Goal: Task Accomplishment & Management: Manage account settings

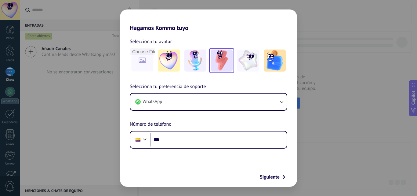
click at [220, 57] on img at bounding box center [222, 60] width 22 height 22
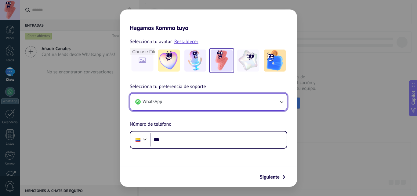
click at [272, 104] on button "WhatsApp" at bounding box center [208, 101] width 156 height 16
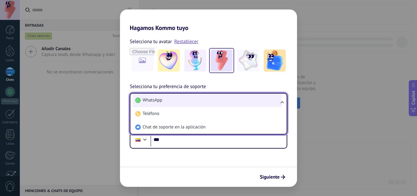
click at [271, 103] on li "WhatsApp" at bounding box center [207, 99] width 149 height 13
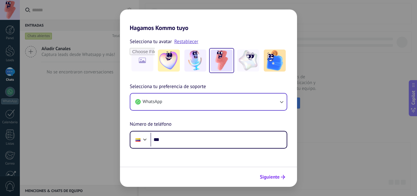
click at [272, 179] on button "Siguiente" at bounding box center [272, 176] width 31 height 10
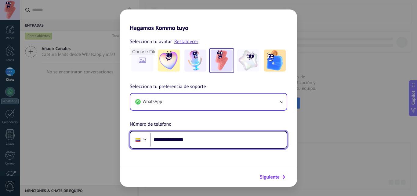
type input "**********"
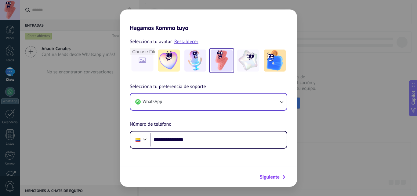
click at [272, 179] on span "Siguiente" at bounding box center [270, 177] width 20 height 4
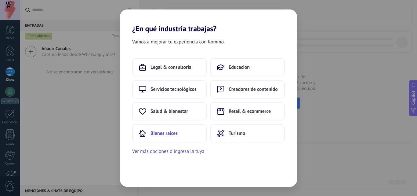
click at [178, 128] on button "Bienes raíces" at bounding box center [169, 133] width 74 height 18
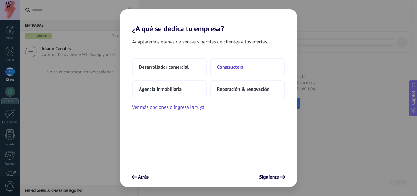
click at [250, 64] on button "Constructora" at bounding box center [247, 67] width 74 height 18
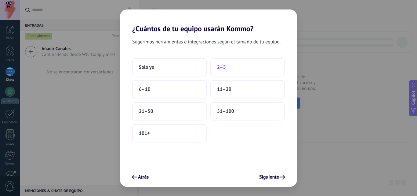
click at [240, 66] on button "2–5" at bounding box center [247, 67] width 74 height 18
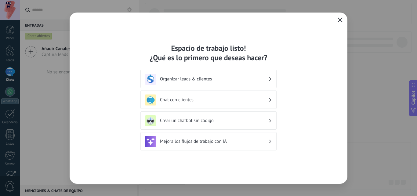
click at [339, 23] on span "button" at bounding box center [339, 19] width 5 height 5
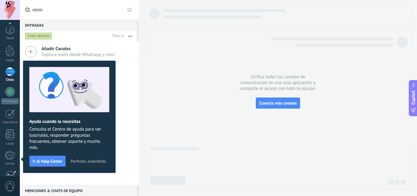
scroll to position [58, 0]
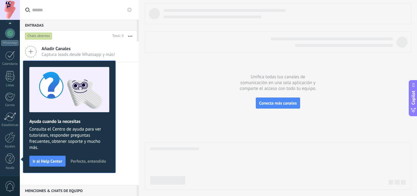
click at [80, 161] on span "Perfecto, entendido" at bounding box center [87, 161] width 35 height 4
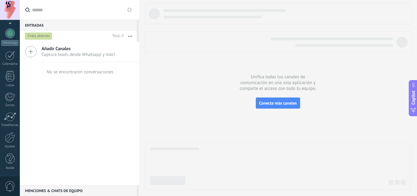
click at [33, 48] on icon at bounding box center [31, 52] width 12 height 12
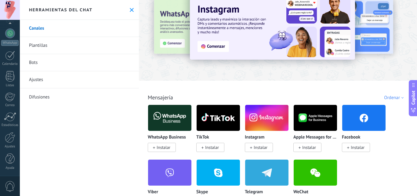
scroll to position [8, 0]
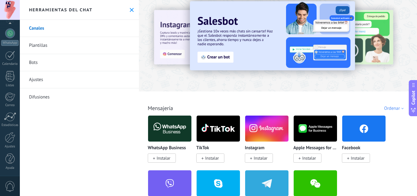
click at [130, 7] on button at bounding box center [131, 9] width 5 height 5
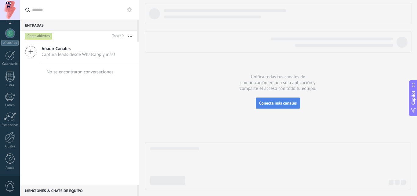
click at [291, 102] on span "Conecta más canales" at bounding box center [278, 102] width 38 height 5
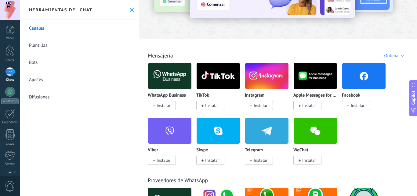
scroll to position [71, 0]
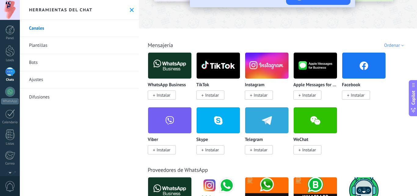
click at [85, 40] on link "Plantillas" at bounding box center [79, 45] width 119 height 17
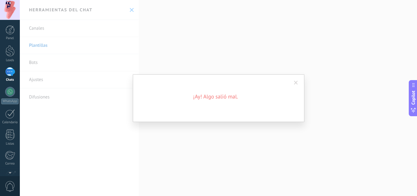
click at [133, 13] on div "¡Ay! Algo salió mal." at bounding box center [218, 98] width 397 height 196
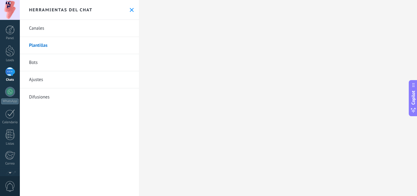
click at [59, 64] on link "Bots" at bounding box center [79, 62] width 119 height 17
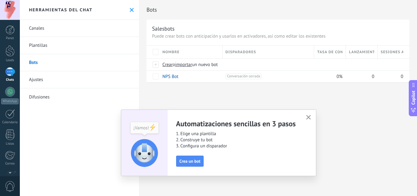
click at [60, 47] on link "Plantillas" at bounding box center [79, 45] width 119 height 17
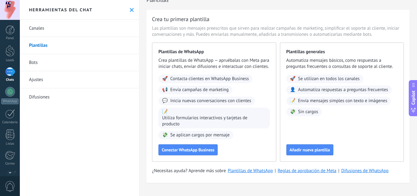
scroll to position [16, 0]
click at [74, 28] on link "Canales" at bounding box center [79, 28] width 119 height 17
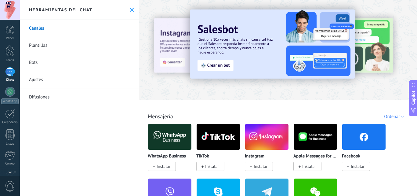
click at [47, 43] on link "Plantillas" at bounding box center [79, 45] width 119 height 17
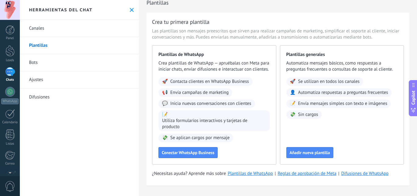
scroll to position [16, 0]
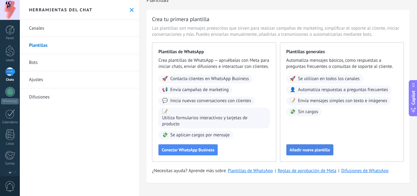
click at [311, 145] on button "Añadir nueva plantilla" at bounding box center [309, 149] width 47 height 11
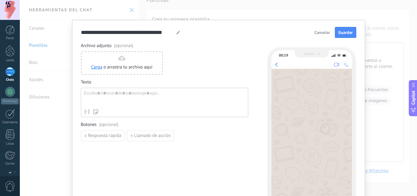
click at [323, 37] on button "Cancelar" at bounding box center [321, 32] width 21 height 9
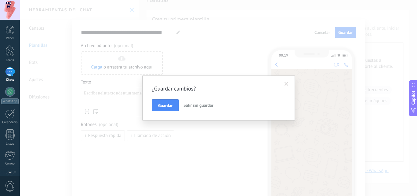
click at [199, 107] on span "Salir sin guardar" at bounding box center [198, 104] width 30 height 5
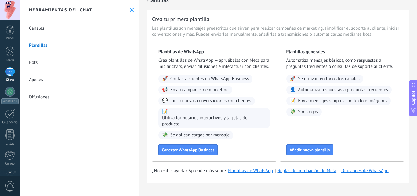
click at [56, 26] on link "Canales" at bounding box center [79, 28] width 119 height 17
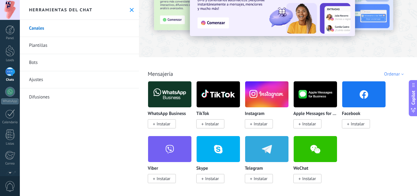
scroll to position [43, 0]
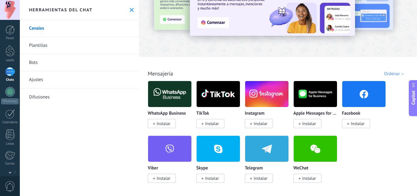
click at [357, 118] on div "Facebook Instalar" at bounding box center [364, 119] width 44 height 16
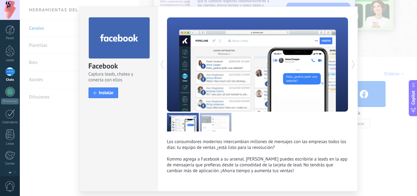
scroll to position [32, 0]
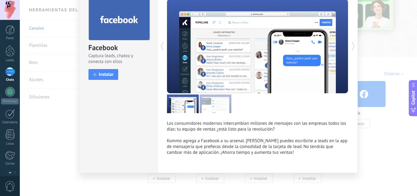
click at [350, 45] on icon at bounding box center [353, 46] width 6 height 12
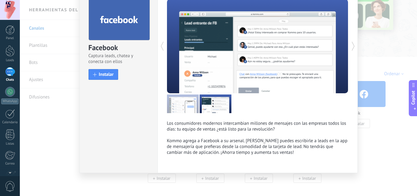
click at [350, 45] on icon at bounding box center [353, 46] width 6 height 12
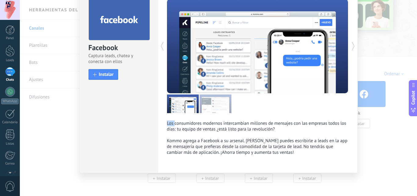
click at [350, 45] on icon at bounding box center [353, 46] width 6 height 12
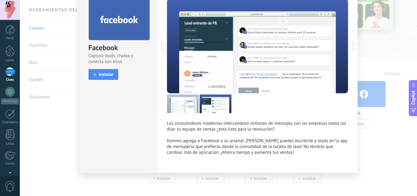
click at [350, 45] on icon at bounding box center [353, 46] width 6 height 12
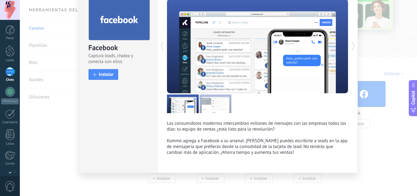
click at [350, 45] on icon at bounding box center [353, 46] width 6 height 12
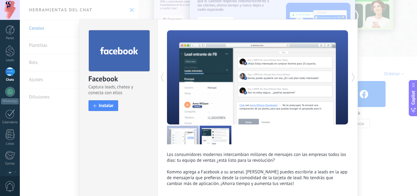
scroll to position [0, 0]
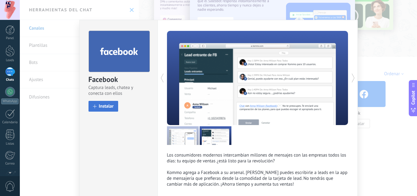
click at [111, 110] on button "Instalar" at bounding box center [103, 106] width 30 height 11
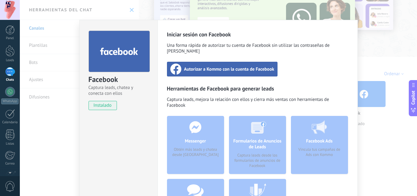
click at [210, 62] on div "Autorizar a Kommo con la cuenta de Facebook" at bounding box center [222, 69] width 111 height 15
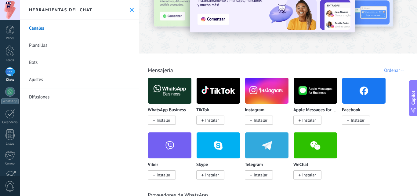
scroll to position [53, 0]
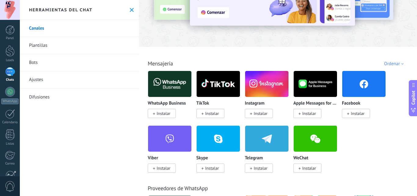
click at [358, 115] on span "Instalar" at bounding box center [358, 112] width 14 height 5
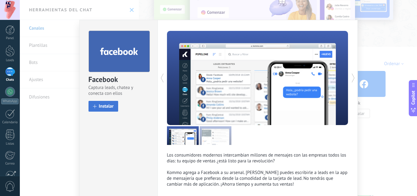
click at [103, 109] on button "Instalar" at bounding box center [103, 106] width 30 height 11
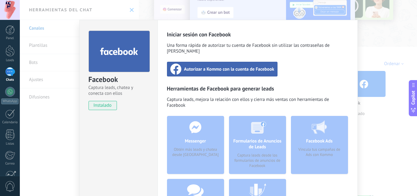
click at [196, 66] on span "Autorizar a Kommo con la cuenta de Facebook" at bounding box center [229, 69] width 90 height 6
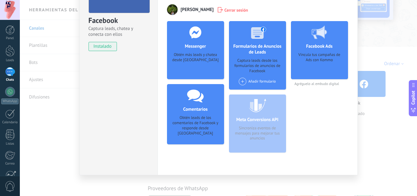
scroll to position [61, 0]
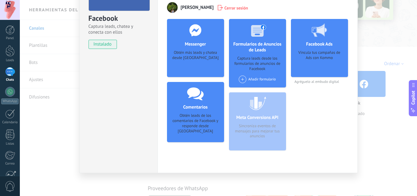
click at [196, 37] on div at bounding box center [195, 30] width 60 height 22
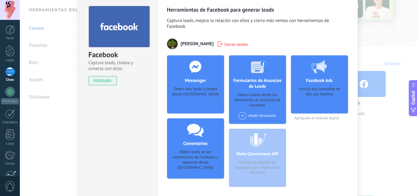
scroll to position [0, 0]
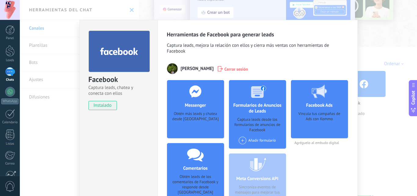
click at [126, 5] on div "Facebook Captura leads, chatea y conecta con ellos instalado Desinstalar Herram…" at bounding box center [218, 98] width 397 height 196
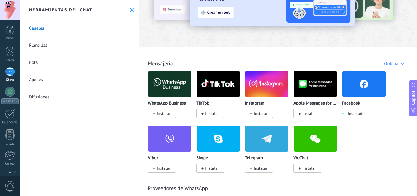
click at [10, 73] on div at bounding box center [10, 71] width 10 height 9
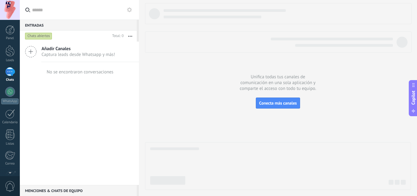
click at [34, 52] on icon at bounding box center [31, 52] width 12 height 12
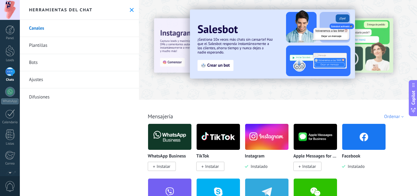
click at [10, 68] on div at bounding box center [10, 71] width 10 height 9
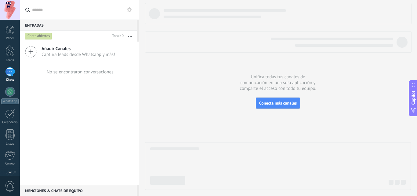
click at [53, 52] on span "Captura leads desde Whatsapp y más!" at bounding box center [78, 55] width 74 height 6
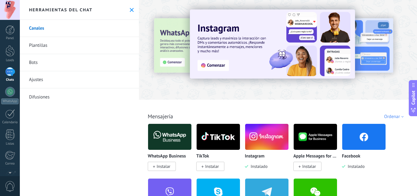
click at [130, 9] on icon at bounding box center [132, 10] width 4 height 4
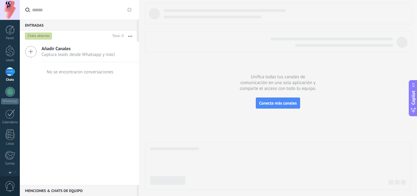
click at [77, 46] on span "Añadir Canales" at bounding box center [78, 49] width 74 height 6
click at [0, 0] on link "Plantillas" at bounding box center [0, 0] width 0 height 0
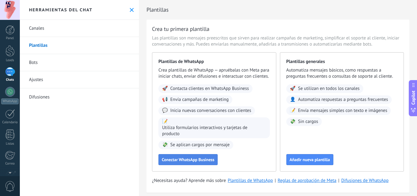
click at [199, 161] on button "Conectar WhatsApp Business" at bounding box center [187, 159] width 59 height 11
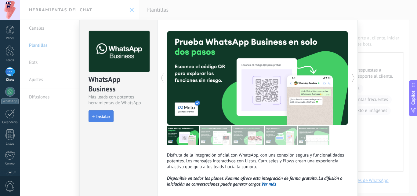
click at [99, 111] on button "Instalar" at bounding box center [100, 116] width 25 height 12
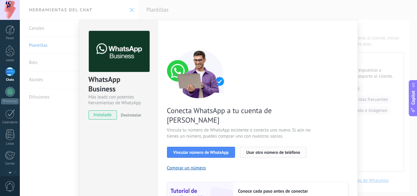
click at [252, 150] on span "Usar otro número de teléfono" at bounding box center [273, 152] width 54 height 4
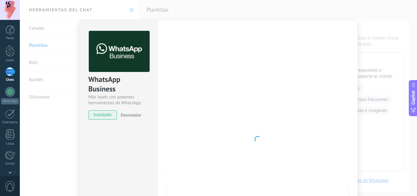
click at [123, 115] on span "Desinstalar" at bounding box center [131, 114] width 20 height 5
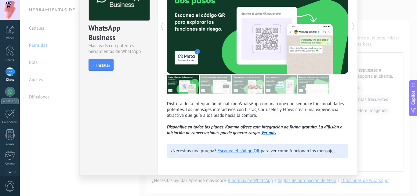
scroll to position [54, 0]
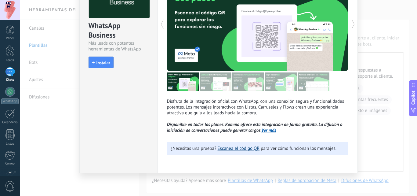
click at [232, 149] on link "Escanea el código QR" at bounding box center [239, 148] width 42 height 6
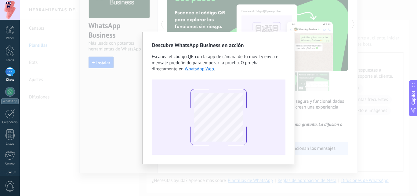
click at [282, 24] on div "Descubre WhatsApp Business en acción Escanea el código QR con la app de cámara …" at bounding box center [218, 98] width 397 height 196
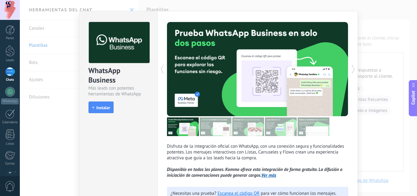
scroll to position [7, 0]
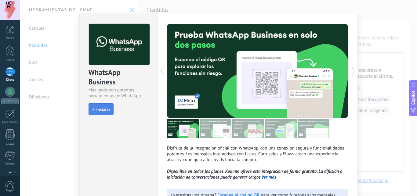
click at [97, 110] on span "Instalar" at bounding box center [103, 109] width 14 height 4
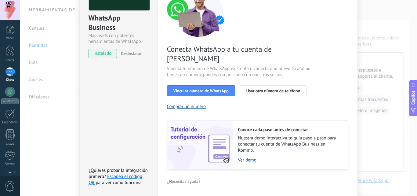
scroll to position [62, 0]
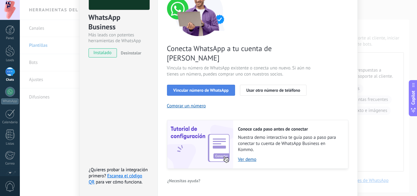
click at [207, 88] on span "Vincular número de WhatsApp" at bounding box center [200, 90] width 55 height 4
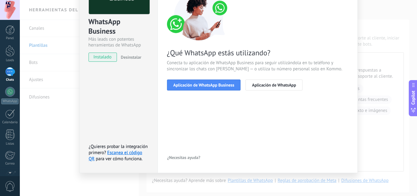
scroll to position [58, 0]
click at [207, 81] on button "Aplicación de WhatsApp Business" at bounding box center [204, 84] width 74 height 11
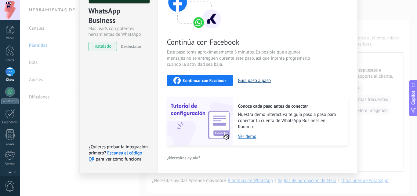
scroll to position [0, 0]
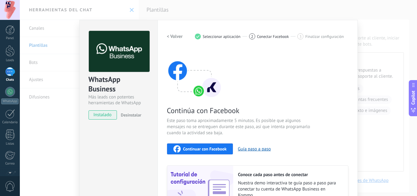
click at [169, 34] on h2 "< Volver" at bounding box center [175, 37] width 16 height 6
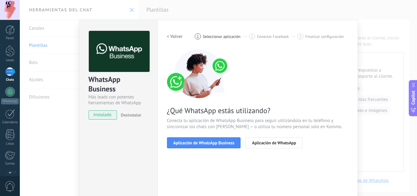
click at [171, 34] on h2 "< Volver" at bounding box center [175, 37] width 16 height 6
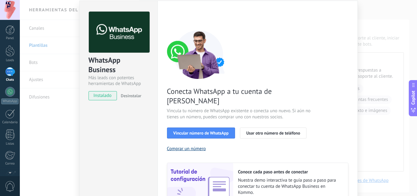
scroll to position [22, 0]
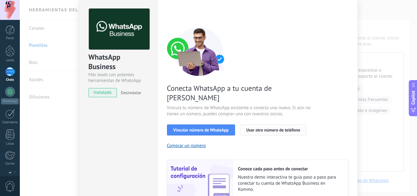
click at [257, 128] on span "Usar otro número de teléfono" at bounding box center [273, 130] width 54 height 4
click at [64, 24] on div "WhatsApp Business Más leads con potentes herramientas de WhatsApp instalado Des…" at bounding box center [218, 98] width 397 height 196
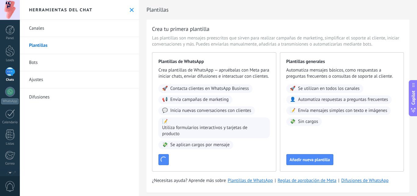
scroll to position [0, 0]
click at [83, 24] on link "Canales" at bounding box center [79, 28] width 119 height 17
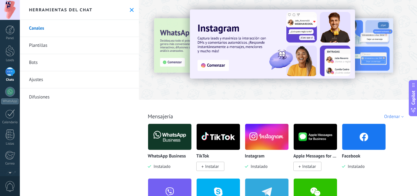
click at [355, 139] on img at bounding box center [363, 137] width 43 height 30
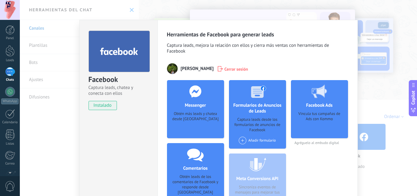
scroll to position [12, 0]
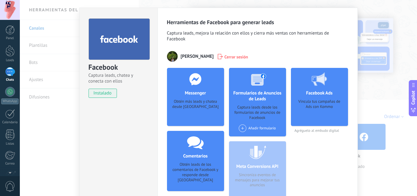
click at [226, 55] on span "Cerrar sesión" at bounding box center [236, 56] width 24 height 6
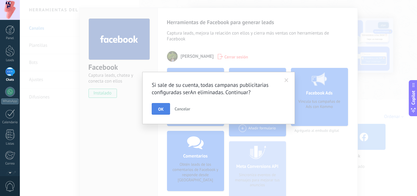
click at [162, 107] on span "OK" at bounding box center [160, 109] width 5 height 4
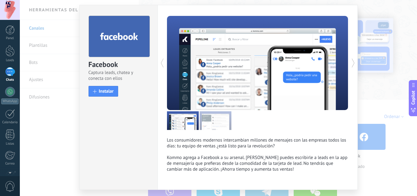
scroll to position [32, 0]
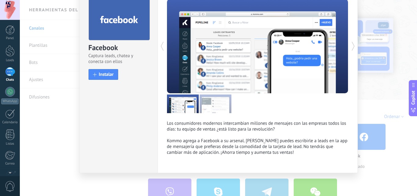
click at [400, 62] on div "Facebook Captura leads, chatea y conecta con ellos install Instalar Los consumi…" at bounding box center [218, 98] width 397 height 196
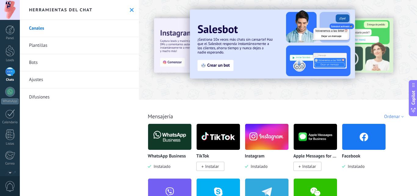
scroll to position [0, 0]
click at [163, 124] on img at bounding box center [169, 137] width 43 height 30
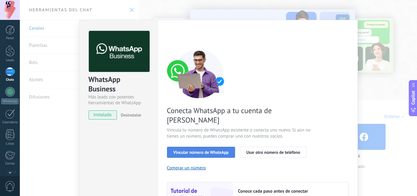
click at [195, 146] on button "Vincular número de WhatsApp" at bounding box center [201, 151] width 68 height 11
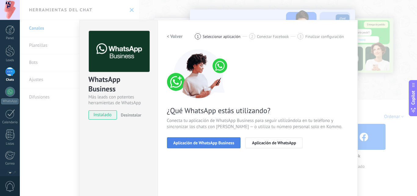
click at [200, 145] on span "Aplicación de WhatsApp Business" at bounding box center [203, 142] width 61 height 4
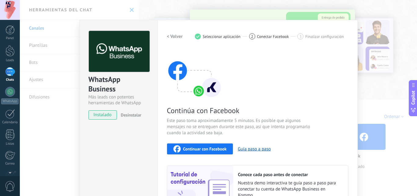
click at [187, 49] on div "< Volver 1 Seleccionar aplicación 2 Conectar Facebook 3 Finalizar configuración…" at bounding box center [257, 122] width 181 height 183
click at [201, 39] on div "1 Seleccionar aplicación" at bounding box center [222, 36] width 54 height 6
click at [180, 34] on h2 "< Volver" at bounding box center [175, 37] width 16 height 6
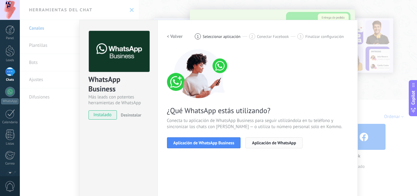
click at [262, 139] on button "Aplicación de WhatsApp" at bounding box center [273, 142] width 57 height 11
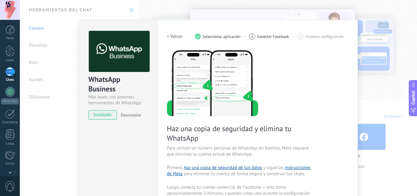
click at [171, 36] on h2 "< Volver" at bounding box center [175, 37] width 16 height 6
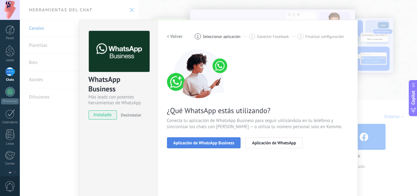
click at [184, 137] on div "Aplicación de WhatsApp Business Aplicación de WhatsApp" at bounding box center [257, 142] width 181 height 11
click at [216, 142] on span "Aplicación de WhatsApp Business" at bounding box center [203, 142] width 61 height 4
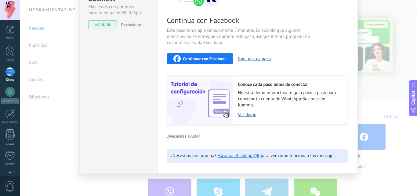
scroll to position [90, 0]
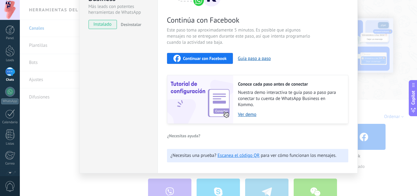
click at [49, 27] on div "WhatsApp Business Más leads con potentes herramientas de WhatsApp instalado Des…" at bounding box center [218, 98] width 397 height 196
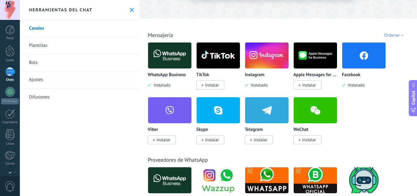
scroll to position [81, 0]
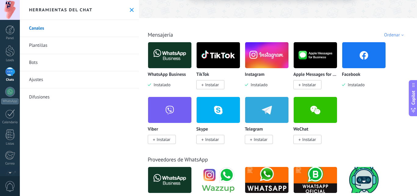
click at [395, 36] on div "Ordenar" at bounding box center [395, 35] width 22 height 6
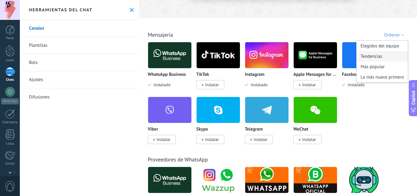
click at [382, 54] on div "Tendencias" at bounding box center [381, 56] width 51 height 10
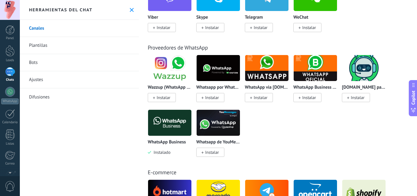
scroll to position [205, 0]
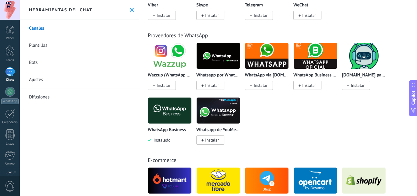
click at [158, 114] on img at bounding box center [169, 110] width 43 height 30
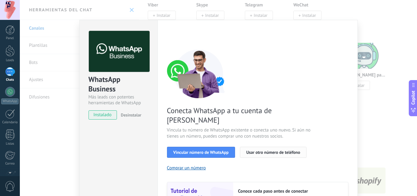
click at [268, 150] on span "Usar otro número de teléfono" at bounding box center [273, 152] width 54 height 4
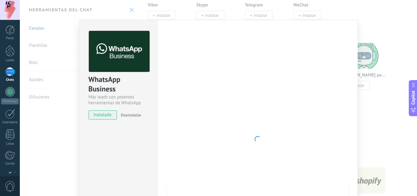
click at [389, 84] on div "WhatsApp Business Más leads con potentes herramientas de WhatsApp instalado Des…" at bounding box center [218, 98] width 397 height 196
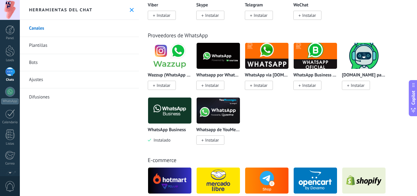
click at [153, 123] on img at bounding box center [169, 110] width 43 height 30
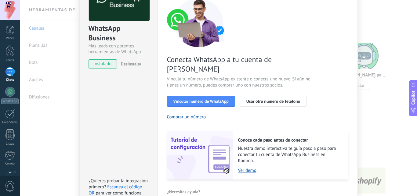
scroll to position [75, 0]
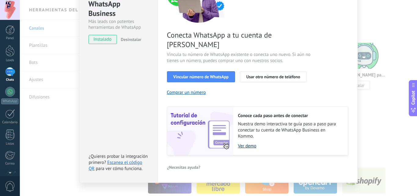
click at [245, 143] on link "Ver demo" at bounding box center [290, 146] width 104 height 6
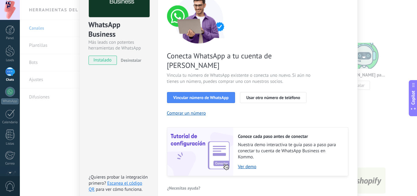
scroll to position [57, 0]
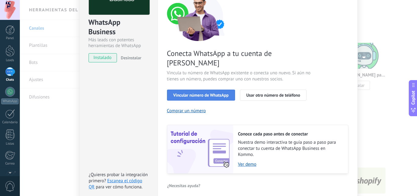
click at [210, 93] on span "Vincular número de WhatsApp" at bounding box center [200, 95] width 55 height 4
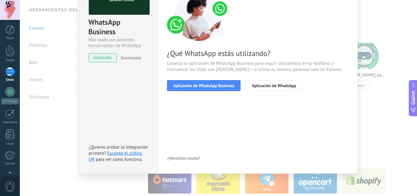
click at [210, 85] on span "Aplicación de WhatsApp Business" at bounding box center [203, 85] width 61 height 4
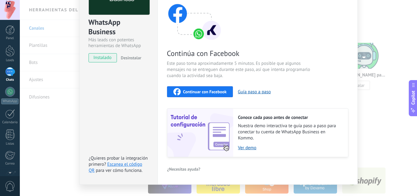
scroll to position [0, 0]
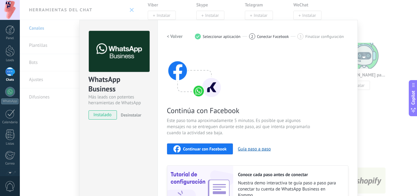
click at [170, 31] on button "< Volver" at bounding box center [175, 36] width 16 height 11
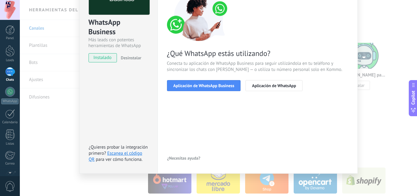
scroll to position [58, 0]
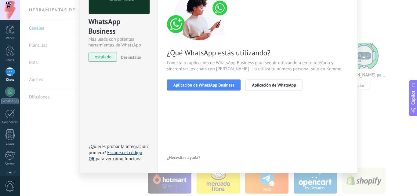
click at [124, 154] on link "Escanea el código QR" at bounding box center [115, 155] width 53 height 12
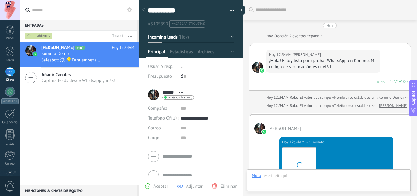
scroll to position [9, 0]
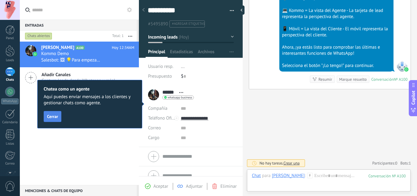
click at [55, 114] on span "Cerrar" at bounding box center [52, 116] width 11 height 4
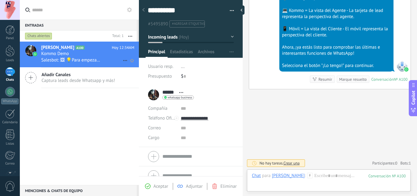
click at [81, 44] on div "Bianca A100 Hoy 12:34AM Kommo Demo Salesbot: 🖼 💡Para empezar, vamos a aclarar c…" at bounding box center [90, 54] width 98 height 26
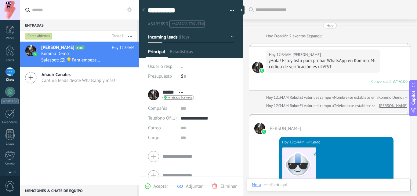
type textarea "**********"
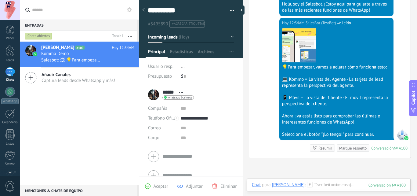
scroll to position [250, 0]
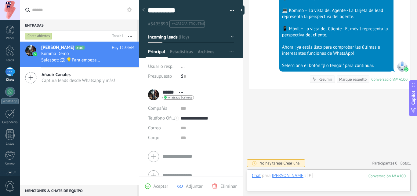
click at [306, 178] on div at bounding box center [329, 181] width 154 height 18
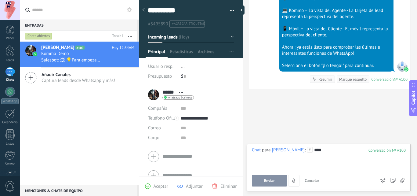
click at [273, 178] on span "Enviar" at bounding box center [269, 180] width 11 height 4
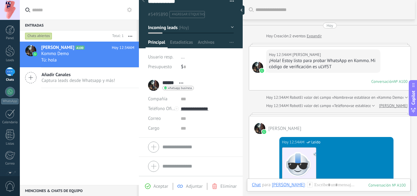
scroll to position [0, 0]
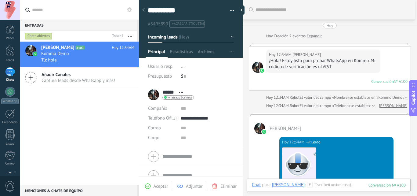
click at [7, 72] on div "1" at bounding box center [10, 71] width 10 height 9
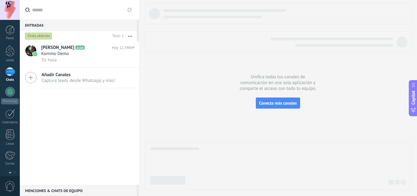
click at [13, 70] on div "1" at bounding box center [10, 71] width 10 height 9
click at [9, 57] on link "Leads" at bounding box center [10, 53] width 20 height 17
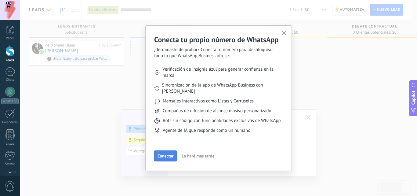
click at [165, 155] on span "Conectar" at bounding box center [165, 155] width 16 height 4
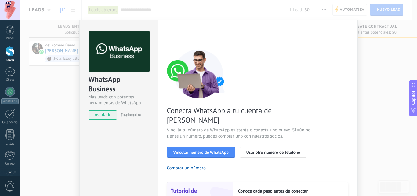
click at [64, 105] on div "WhatsApp Business Más leads con potentes herramientas de WhatsApp instalado Des…" at bounding box center [218, 98] width 397 height 196
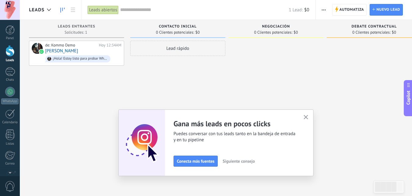
click at [308, 116] on use "button" at bounding box center [306, 117] width 5 height 5
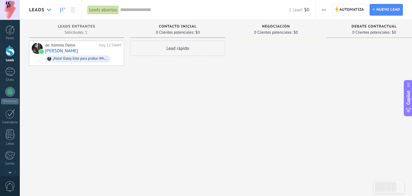
click at [175, 45] on div "Lead rápido" at bounding box center [177, 48] width 95 height 15
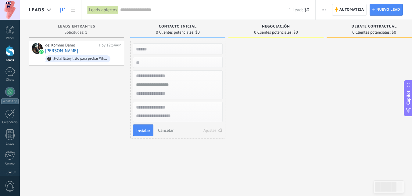
click at [178, 28] on span "Contacto inicial" at bounding box center [178, 26] width 38 height 4
click at [159, 126] on button "Cancelar" at bounding box center [166, 129] width 20 height 9
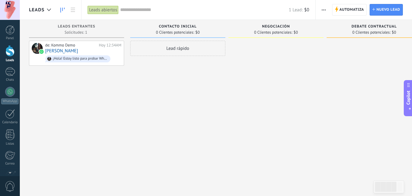
click at [323, 9] on icon "button" at bounding box center [324, 9] width 4 height 1
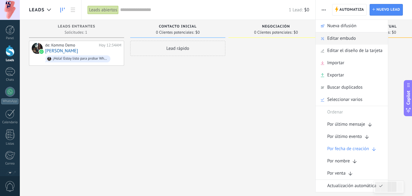
click at [343, 37] on span "Editar embudo" at bounding box center [341, 38] width 29 height 12
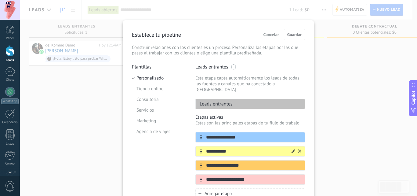
click at [236, 148] on input "**********" at bounding box center [246, 151] width 88 height 6
type input "**********"
click at [243, 162] on input "**********" at bounding box center [246, 165] width 88 height 6
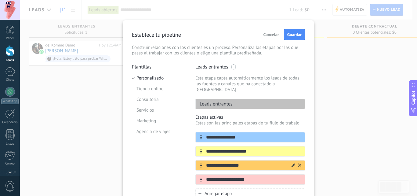
click at [243, 162] on input "**********" at bounding box center [246, 165] width 88 height 6
type input "*"
type input "**********"
click at [243, 174] on div "**********" at bounding box center [250, 179] width 110 height 10
click at [243, 176] on input "**********" at bounding box center [246, 179] width 88 height 6
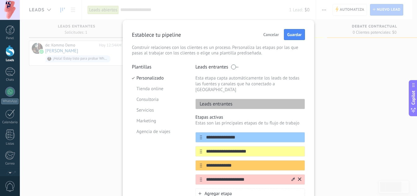
click at [243, 176] on input "**********" at bounding box center [246, 179] width 88 height 6
type input "*"
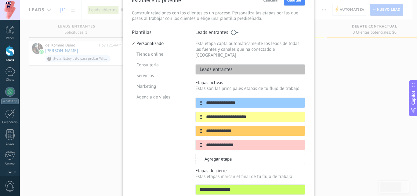
scroll to position [74, 0]
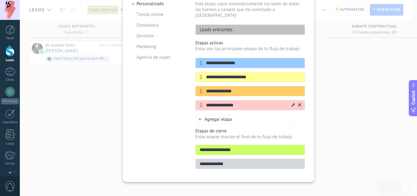
click at [241, 102] on input "**********" at bounding box center [246, 105] width 88 height 6
drag, startPoint x: 266, startPoint y: 99, endPoint x: 236, endPoint y: 97, distance: 30.6
click at [236, 102] on input "**********" at bounding box center [246, 105] width 88 height 6
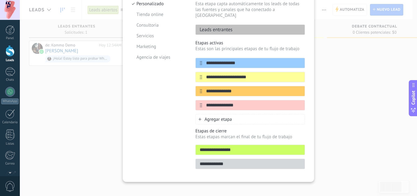
type input "**********"
click at [233, 160] on input "**********" at bounding box center [250, 163] width 109 height 6
click at [351, 131] on div "**********" at bounding box center [218, 98] width 397 height 196
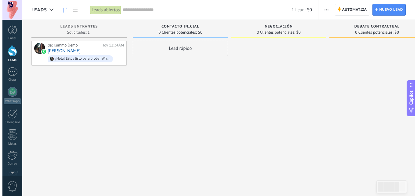
scroll to position [0, 117]
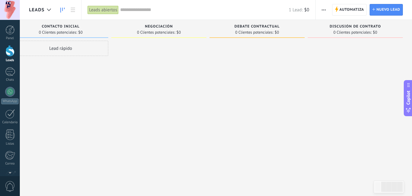
click at [318, 12] on div "Automatiza Nueva difusión Editar embudo Editar el diseño de la tarjeta Importar…" at bounding box center [364, 10] width 96 height 20
click at [322, 12] on span "button" at bounding box center [324, 10] width 4 height 12
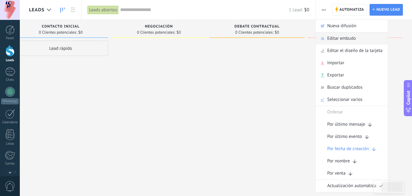
click at [328, 36] on span "Editar embudo" at bounding box center [341, 38] width 29 height 12
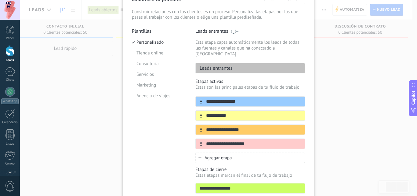
scroll to position [45, 0]
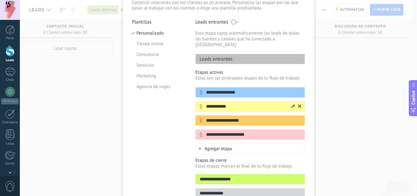
click at [243, 103] on input "**********" at bounding box center [246, 106] width 88 height 6
click at [243, 117] on input "**********" at bounding box center [246, 120] width 88 height 6
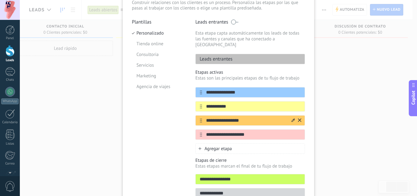
click at [243, 117] on input "**********" at bounding box center [246, 120] width 88 height 6
type input "**********"
click at [243, 131] on input "**********" at bounding box center [246, 134] width 88 height 6
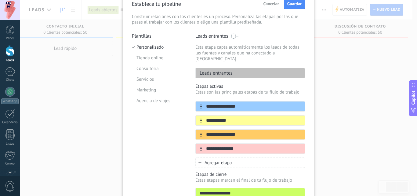
scroll to position [31, 0]
type input "**********"
click at [295, 8] on button "Guardar" at bounding box center [294, 3] width 21 height 11
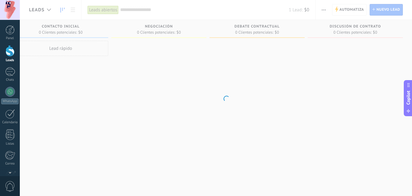
scroll to position [0, 113]
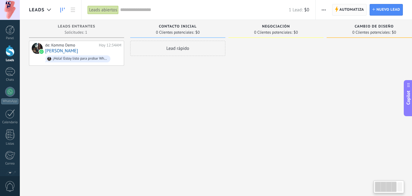
click at [346, 8] on span "Automatiza" at bounding box center [352, 9] width 25 height 11
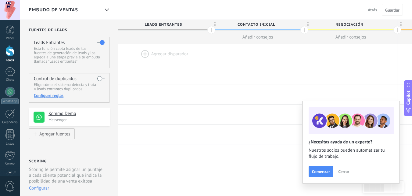
click at [341, 172] on span "Cerrar" at bounding box center [343, 171] width 11 height 4
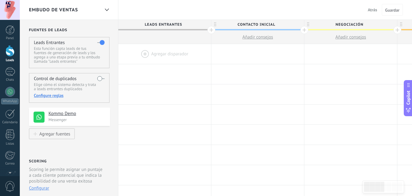
click at [142, 56] on div at bounding box center [164, 54] width 93 height 20
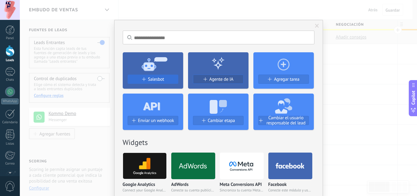
click at [149, 79] on span "Salesbot" at bounding box center [156, 79] width 16 height 5
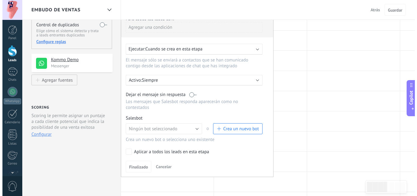
scroll to position [57, 0]
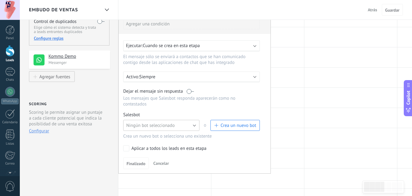
click at [159, 121] on button "Ningún bot seleccionado" at bounding box center [161, 125] width 76 height 11
click at [158, 126] on span "Ningún bot seleccionado" at bounding box center [159, 125] width 78 height 6
click at [221, 120] on button "Crea un nuevo bot" at bounding box center [235, 125] width 49 height 11
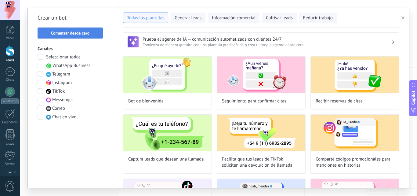
click at [90, 33] on span "Comenzar desde cero" at bounding box center [70, 33] width 59 height 4
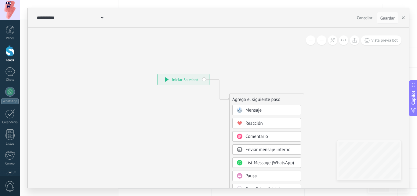
click at [243, 106] on div "Mensaje" at bounding box center [266, 110] width 69 height 10
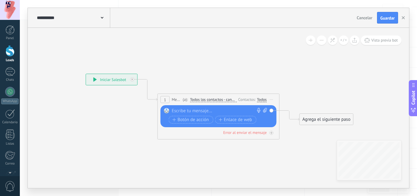
click at [221, 111] on div at bounding box center [217, 111] width 91 height 6
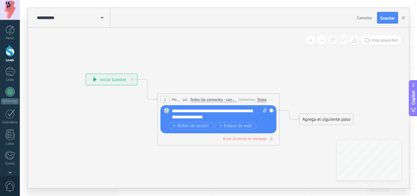
click at [173, 117] on div "**********" at bounding box center [219, 114] width 95 height 12
click at [224, 118] on div "**********" at bounding box center [219, 114] width 95 height 12
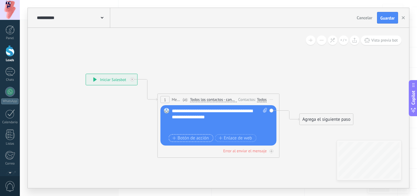
click at [198, 139] on span "Botón de acción" at bounding box center [190, 137] width 37 height 5
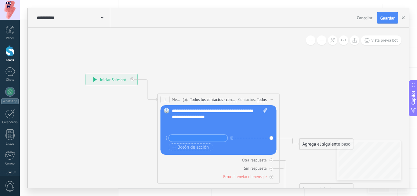
click at [190, 124] on div at bounding box center [216, 123] width 89 height 6
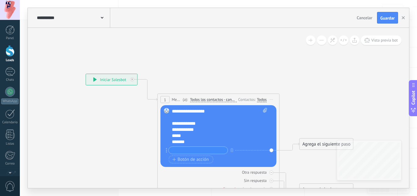
scroll to position [12, 0]
click at [189, 146] on div at bounding box center [197, 150] width 59 height 8
click at [233, 151] on icon "button" at bounding box center [231, 150] width 3 height 4
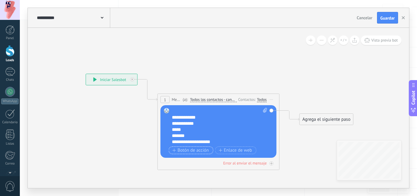
click at [199, 149] on span "Botón de acción" at bounding box center [190, 150] width 37 height 5
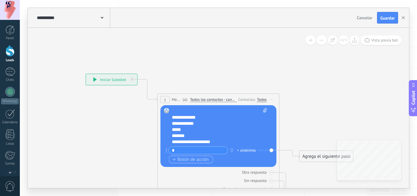
type input "*"
click at [192, 160] on span "Botón de acción" at bounding box center [190, 159] width 37 height 5
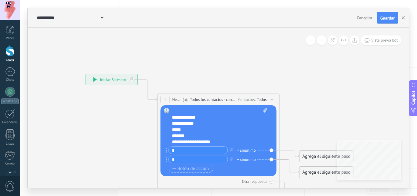
type input "*"
click at [192, 170] on span "Botón de acción" at bounding box center [190, 168] width 37 height 5
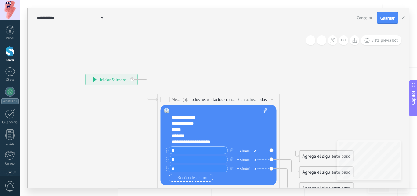
type input "*"
click at [182, 178] on span "Botón de acción" at bounding box center [190, 177] width 37 height 5
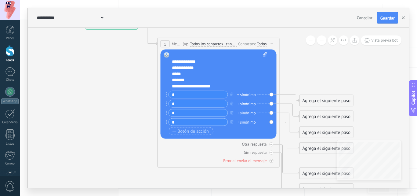
type input "*"
click at [185, 133] on span "Botón de acción" at bounding box center [190, 130] width 37 height 5
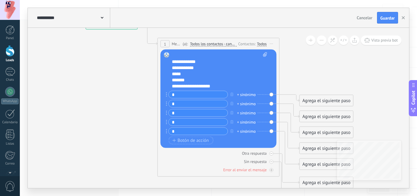
type input "*"
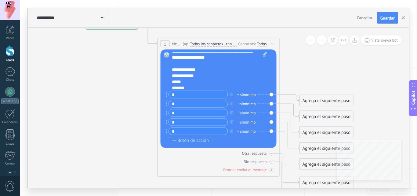
scroll to position [0, 0]
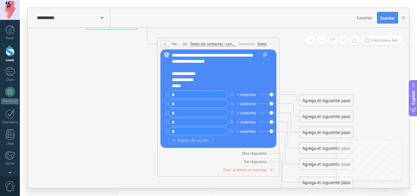
click at [207, 77] on div "**********" at bounding box center [214, 80] width 85 height 6
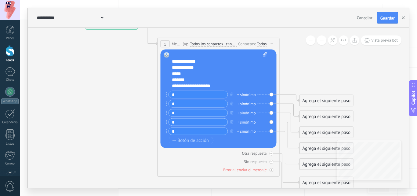
click at [207, 77] on div "*******" at bounding box center [214, 80] width 85 height 6
click at [196, 58] on div at bounding box center [216, 55] width 89 height 6
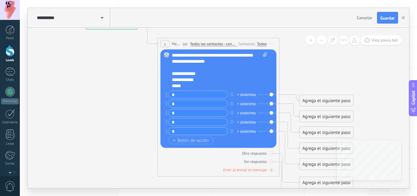
click at [195, 98] on input "*" at bounding box center [198, 94] width 59 height 7
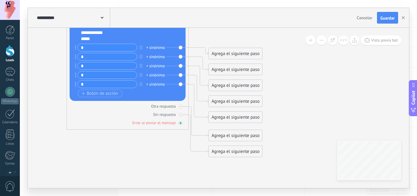
click at [168, 122] on div "Error al enviar el mensaje" at bounding box center [153, 122] width 43 height 5
click at [182, 123] on div at bounding box center [180, 123] width 4 height 4
click at [180, 113] on icon at bounding box center [180, 114] width 2 height 2
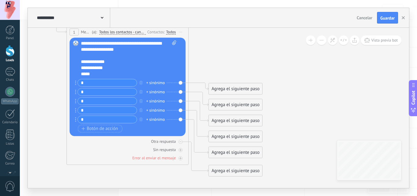
click at [232, 86] on div "Agrega el siguiente paso" at bounding box center [235, 89] width 53 height 10
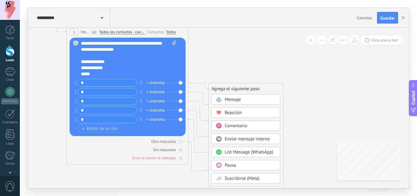
click at [232, 86] on div "Agrega el siguiente paso" at bounding box center [246, 89] width 74 height 10
click at [236, 100] on span "Mensaje" at bounding box center [233, 99] width 16 height 6
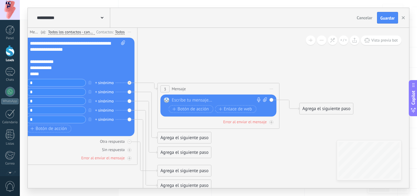
click at [225, 100] on div at bounding box center [217, 100] width 91 height 6
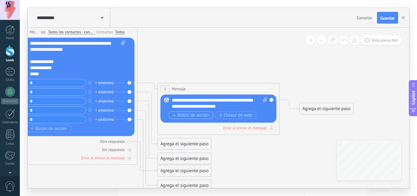
click at [198, 116] on span "Botón de acción" at bounding box center [190, 115] width 37 height 5
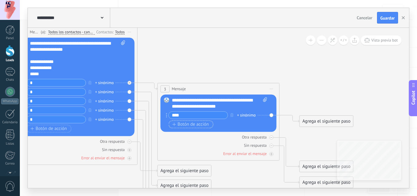
type input "****"
click at [197, 122] on span "Botón de acción" at bounding box center [190, 124] width 37 height 5
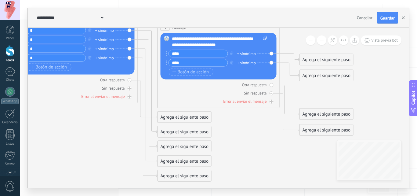
type input "****"
click at [321, 57] on div "Agrega el siguiente paso" at bounding box center [326, 60] width 53 height 10
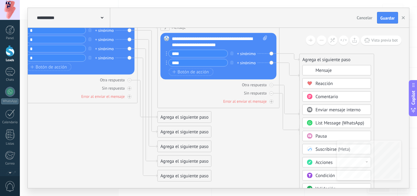
click at [323, 72] on span "Mensaje" at bounding box center [323, 70] width 16 height 6
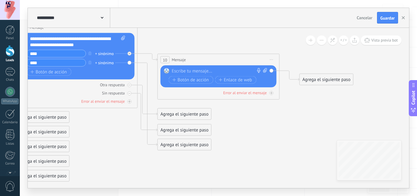
click at [194, 70] on div at bounding box center [217, 71] width 91 height 6
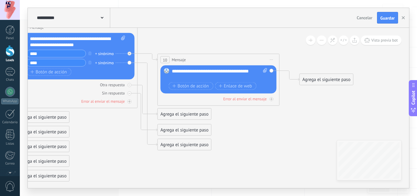
click at [261, 77] on div "**********" at bounding box center [219, 74] width 95 height 12
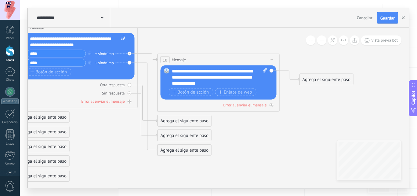
click at [170, 150] on div "Agrega el siguiente paso" at bounding box center [184, 150] width 53 height 10
click at [175, 160] on span "Mensaje" at bounding box center [182, 161] width 16 height 6
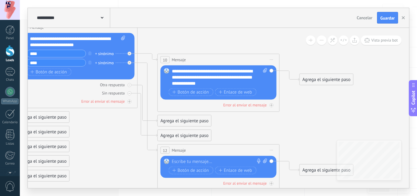
click at [190, 160] on div at bounding box center [217, 161] width 91 height 6
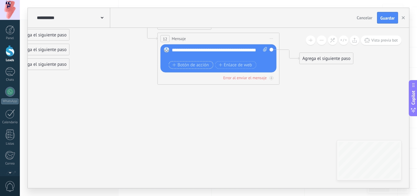
click at [186, 64] on span "Botón de acción" at bounding box center [190, 64] width 37 height 5
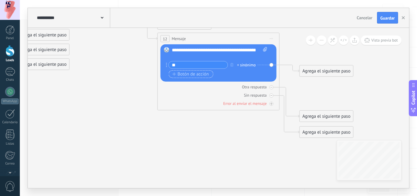
type input "*"
type input "****"
click at [188, 72] on span "Botón de acción" at bounding box center [190, 73] width 37 height 5
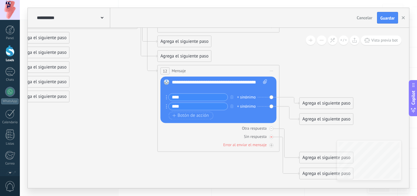
type input "****"
click at [272, 136] on icon at bounding box center [271, 136] width 2 height 2
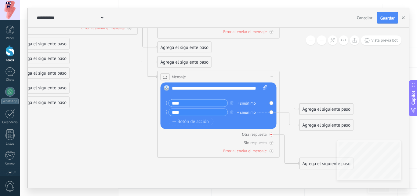
click at [272, 135] on icon at bounding box center [271, 134] width 2 height 2
click at [270, 135] on div at bounding box center [271, 134] width 4 height 4
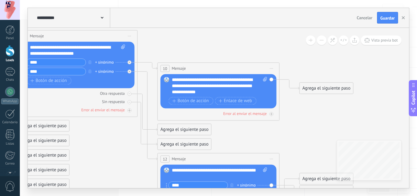
click at [272, 68] on icon at bounding box center [271, 68] width 3 height 1
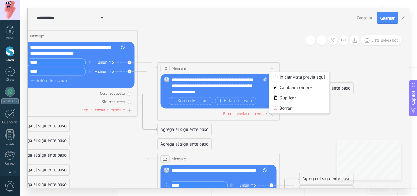
click at [281, 131] on icon at bounding box center [67, 96] width 836 height 591
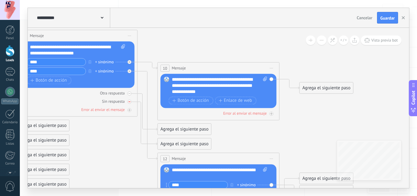
click at [129, 101] on icon at bounding box center [129, 101] width 2 height 2
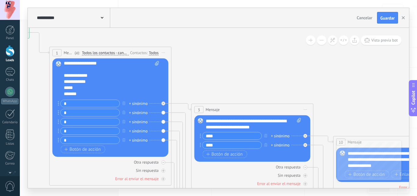
scroll to position [12, 0]
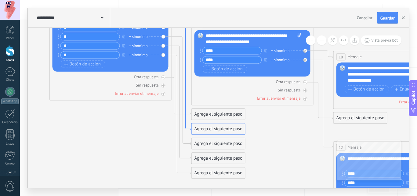
click at [186, 67] on icon at bounding box center [181, 78] width 20 height 103
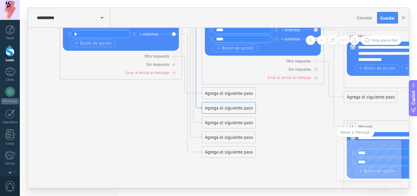
click at [200, 108] on icon at bounding box center [192, 58] width 20 height 103
click at [215, 107] on div "Agrega el siguiente paso" at bounding box center [228, 108] width 53 height 10
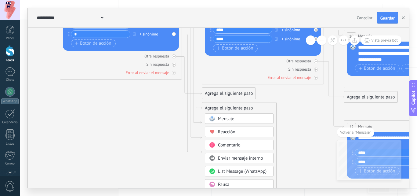
click at [220, 119] on span "Mensaje" at bounding box center [226, 119] width 16 height 6
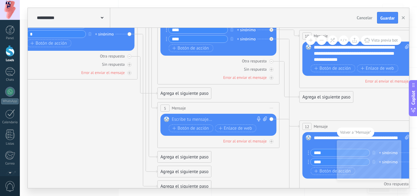
click at [220, 119] on div at bounding box center [217, 119] width 91 height 6
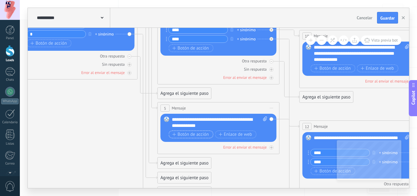
click at [200, 135] on span "Botón de acción" at bounding box center [190, 134] width 37 height 5
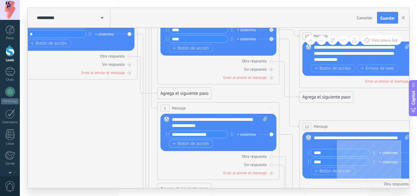
type input "**********"
click at [189, 141] on span "Botón de acción" at bounding box center [190, 143] width 37 height 5
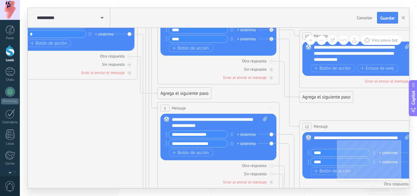
type input "**********"
drag, startPoint x: 201, startPoint y: 135, endPoint x: 182, endPoint y: 135, distance: 19.2
click at [182, 135] on input "**********" at bounding box center [198, 134] width 59 height 7
type input "**********"
drag, startPoint x: 201, startPoint y: 142, endPoint x: 180, endPoint y: 143, distance: 21.4
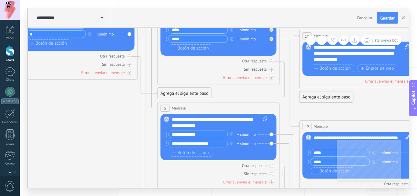
click at [180, 143] on input "**********" at bounding box center [198, 143] width 59 height 7
click at [199, 142] on input "**********" at bounding box center [198, 143] width 59 height 7
type input "**********"
click at [196, 150] on span "Botón de acción" at bounding box center [190, 152] width 37 height 5
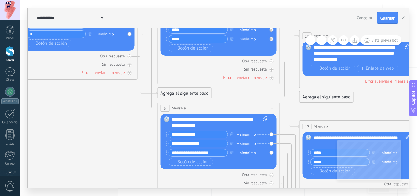
type input "**********"
click at [196, 159] on span "Botón de acción" at bounding box center [190, 161] width 37 height 5
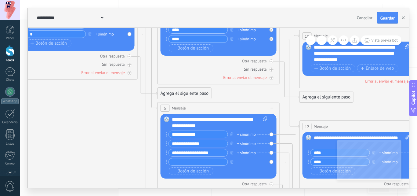
type input "*"
type input "**********"
drag, startPoint x: 201, startPoint y: 153, endPoint x: 180, endPoint y: 152, distance: 21.4
click at [180, 152] on input "**********" at bounding box center [198, 152] width 59 height 7
type input "**********"
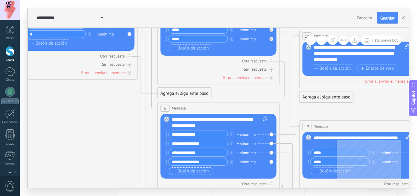
click at [192, 168] on span "Botón de acción" at bounding box center [190, 170] width 37 height 5
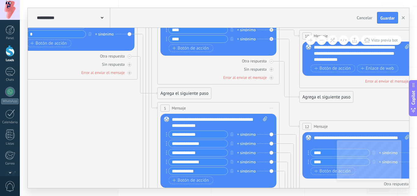
type input "**********"
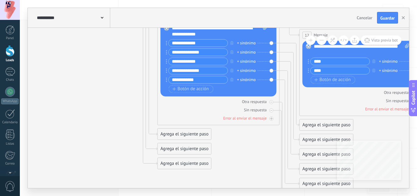
click at [250, 164] on icon at bounding box center [209, 23] width 836 height 693
click at [321, 123] on div "Agrega el siguiente paso" at bounding box center [326, 125] width 53 height 10
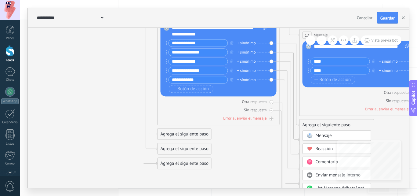
click at [321, 131] on div "Mensaje" at bounding box center [336, 135] width 69 height 10
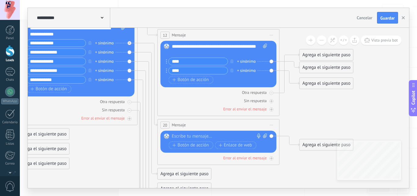
click at [202, 134] on div at bounding box center [217, 136] width 91 height 6
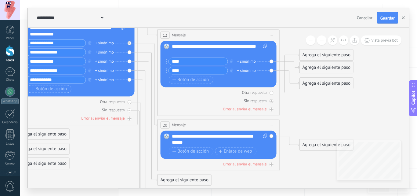
click at [229, 136] on div "**********" at bounding box center [219, 139] width 95 height 12
click at [205, 135] on div "**********" at bounding box center [219, 139] width 95 height 12
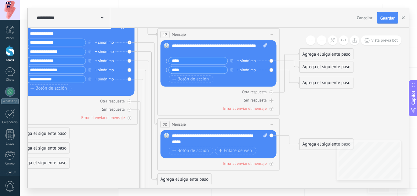
click at [112, 148] on icon at bounding box center [67, 44] width 836 height 734
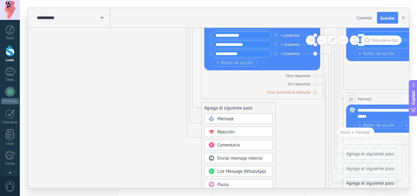
click at [290, 133] on icon at bounding box center [253, 18] width 836 height 734
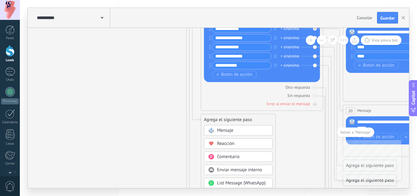
click at [215, 129] on span at bounding box center [211, 130] width 12 height 5
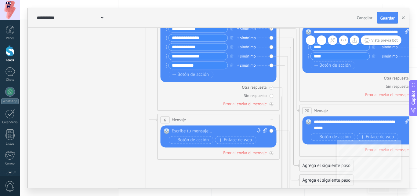
click at [192, 130] on div at bounding box center [217, 131] width 91 height 6
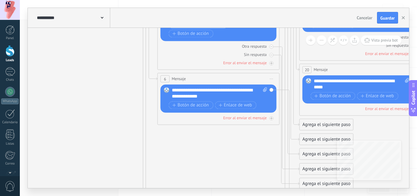
click at [177, 93] on div "**********" at bounding box center [219, 93] width 95 height 12
click at [179, 90] on div "**********" at bounding box center [219, 93] width 95 height 12
click at [147, 163] on icon at bounding box center [148, 93] width 20 height 428
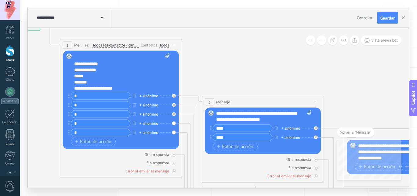
scroll to position [12, 0]
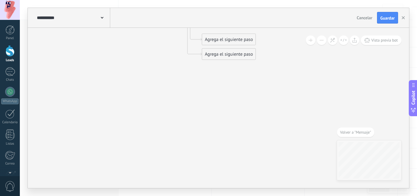
click at [227, 42] on div "Agrega el siguiente paso" at bounding box center [228, 39] width 53 height 10
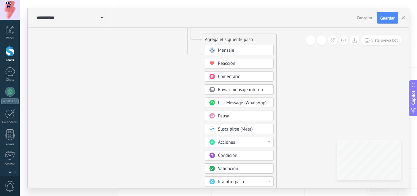
click at [228, 54] on div "Mensaje" at bounding box center [239, 50] width 69 height 10
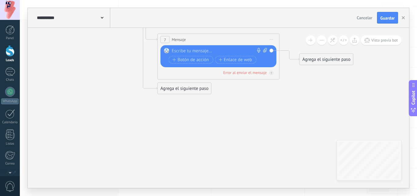
click at [228, 54] on div at bounding box center [217, 51] width 91 height 6
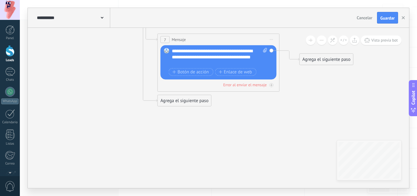
click at [219, 56] on div "**********" at bounding box center [219, 57] width 95 height 18
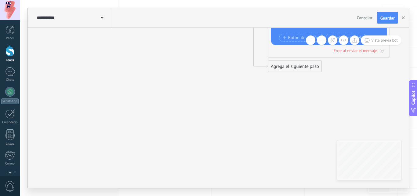
click at [280, 63] on div "Agrega el siguiente paso" at bounding box center [294, 66] width 53 height 10
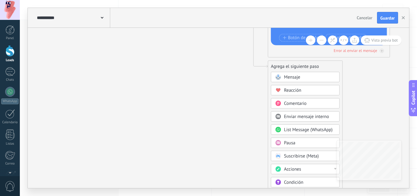
click at [296, 78] on span "Mensaje" at bounding box center [292, 77] width 16 height 6
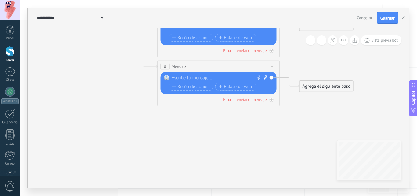
click at [194, 64] on div "8 Mensaje ******* (a): Todos los contactos - canales seleccionados Todos los co…" at bounding box center [218, 66] width 121 height 11
click at [192, 75] on div at bounding box center [217, 78] width 91 height 6
click at [173, 75] on div "**********" at bounding box center [219, 78] width 95 height 6
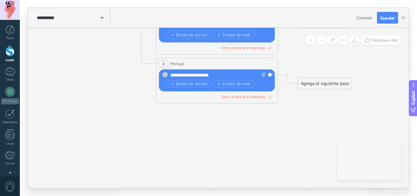
drag, startPoint x: 250, startPoint y: 133, endPoint x: 249, endPoint y: 131, distance: 3.1
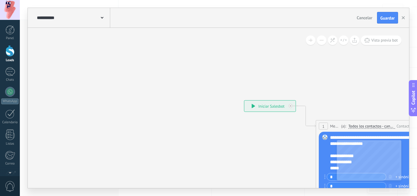
click at [253, 103] on div "**********" at bounding box center [269, 105] width 51 height 11
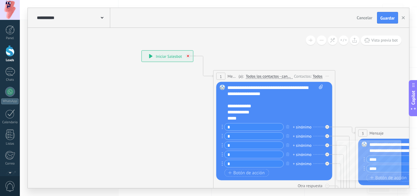
click at [186, 56] on div at bounding box center [188, 56] width 4 height 4
click at [186, 56] on div "**********" at bounding box center [167, 56] width 51 height 11
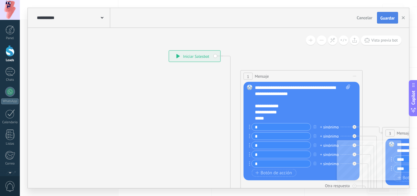
click at [387, 18] on span "Guardar" at bounding box center [387, 18] width 14 height 4
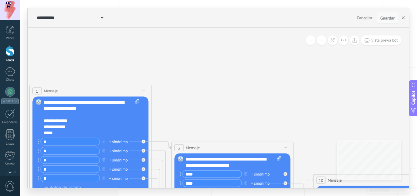
click at [383, 19] on span "Guardar" at bounding box center [387, 18] width 14 height 4
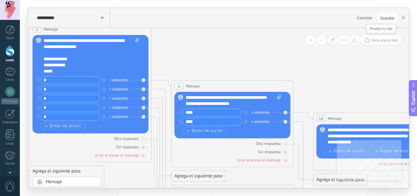
click at [371, 40] on button "Vista previa bot" at bounding box center [381, 39] width 41 height 9
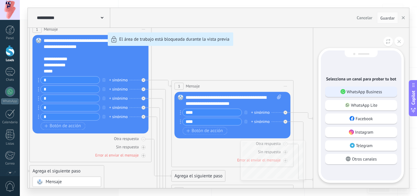
click at [370, 89] on p "WhatsApp Business" at bounding box center [364, 91] width 35 height 5
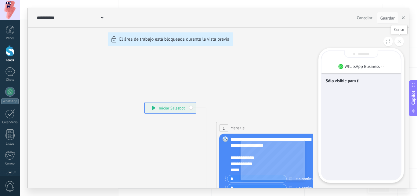
click at [395, 45] on button at bounding box center [398, 41] width 9 height 9
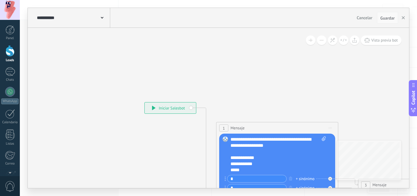
click at [388, 19] on span "Guardar" at bounding box center [387, 18] width 14 height 4
click at [403, 19] on icon "button" at bounding box center [402, 17] width 3 height 3
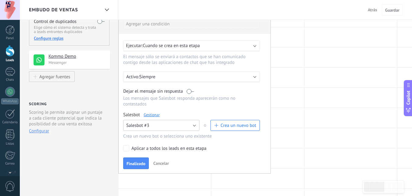
click at [160, 121] on button "Salesbot #3" at bounding box center [161, 125] width 76 height 11
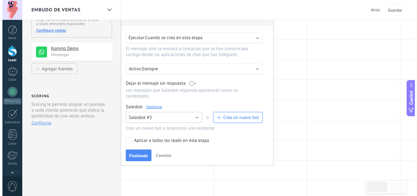
scroll to position [69, 0]
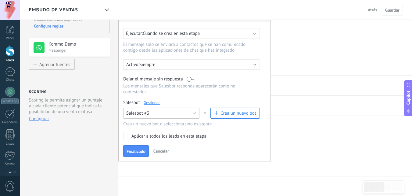
click at [163, 110] on button "Salesbot #3" at bounding box center [161, 112] width 76 height 11
click at [153, 103] on link "Gestionar" at bounding box center [152, 102] width 16 height 5
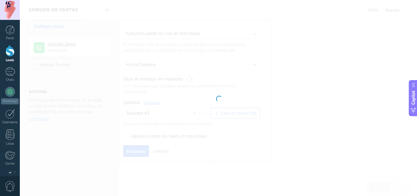
type input "**********"
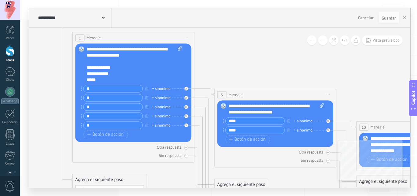
click at [331, 91] on span "Iniciar vista previa aquí Cambiar nombre Duplicar Borrar" at bounding box center [328, 94] width 10 height 9
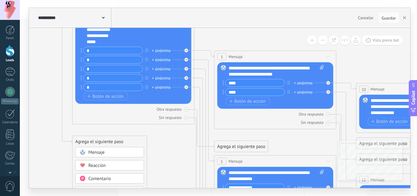
click at [307, 82] on div "+ sinónimo" at bounding box center [303, 83] width 19 height 6
click at [296, 59] on div "3 Mensaje ******* (a): Todos los contactos - canales seleccionados Todos los co…" at bounding box center [274, 56] width 121 height 11
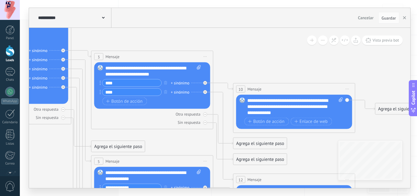
click at [396, 110] on div "Agrega el siguiente paso" at bounding box center [401, 109] width 53 height 10
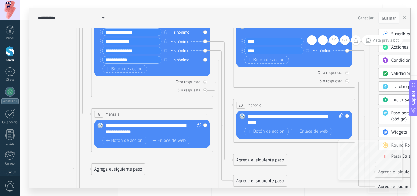
click at [405, 157] on span "Parar Salesbot" at bounding box center [405, 156] width 28 height 6
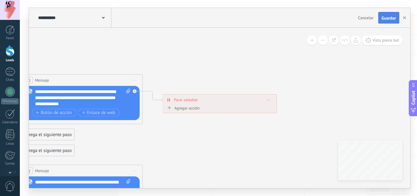
click at [391, 19] on span "Guardar" at bounding box center [388, 18] width 14 height 4
click at [404, 19] on icon "button" at bounding box center [404, 17] width 3 height 3
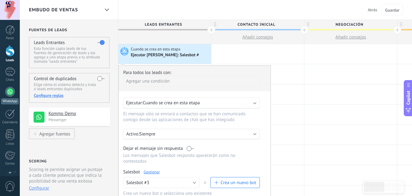
click at [8, 93] on div at bounding box center [10, 92] width 10 height 10
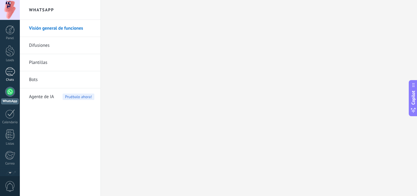
click at [9, 77] on link "1 Chats" at bounding box center [10, 74] width 20 height 15
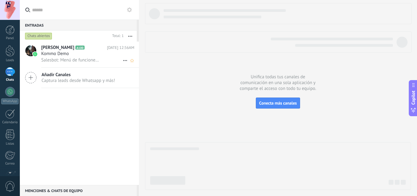
click at [65, 54] on span "Kommo Demo" at bounding box center [55, 54] width 28 height 6
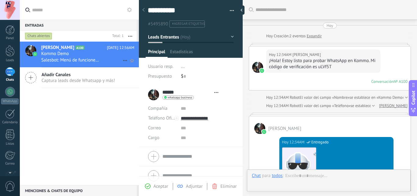
type textarea "**********"
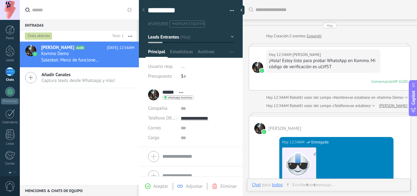
scroll to position [437, 0]
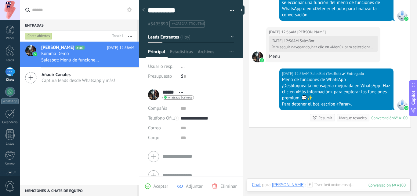
click at [63, 76] on span "Añadir Canales" at bounding box center [78, 75] width 74 height 6
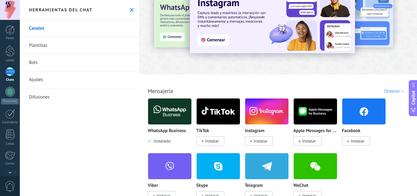
scroll to position [31, 0]
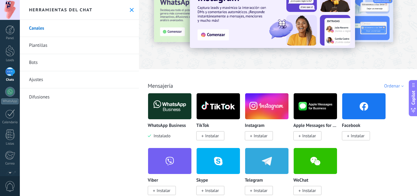
click at [270, 104] on img at bounding box center [266, 106] width 43 height 30
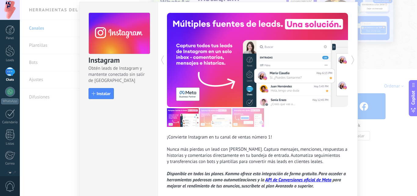
scroll to position [24, 0]
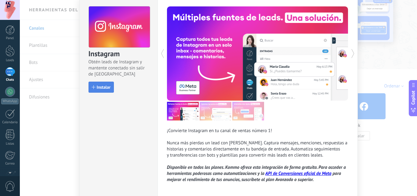
click at [109, 87] on span "Instalar" at bounding box center [104, 87] width 14 height 4
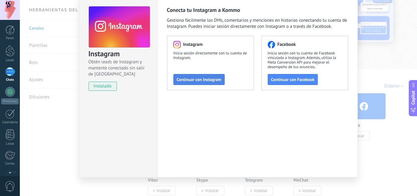
click at [203, 76] on button "Continuar con Instagram" at bounding box center [198, 79] width 51 height 11
click at [8, 71] on div "1" at bounding box center [10, 71] width 10 height 9
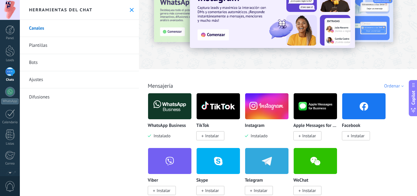
click at [8, 71] on div "1" at bounding box center [10, 71] width 10 height 9
click at [10, 67] on div "1" at bounding box center [10, 71] width 10 height 9
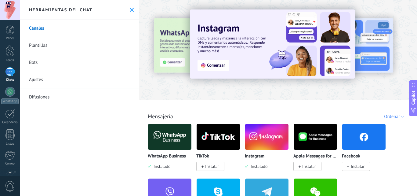
click at [129, 12] on button at bounding box center [131, 9] width 5 height 5
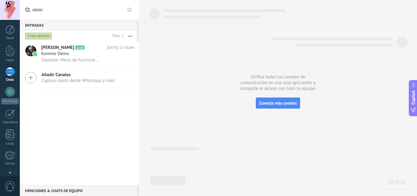
click at [86, 75] on span "Añadir Canales" at bounding box center [78, 75] width 74 height 6
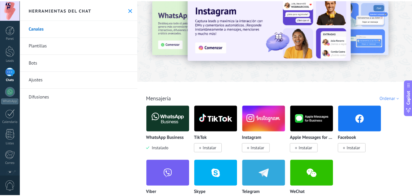
scroll to position [22, 0]
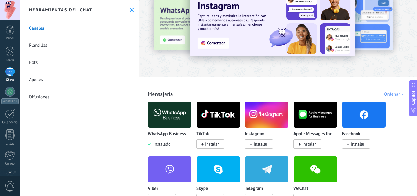
click at [259, 140] on span "Instalar" at bounding box center [259, 143] width 28 height 9
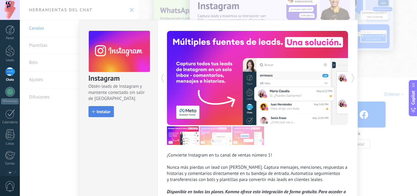
click at [106, 109] on button "Instalar" at bounding box center [100, 111] width 25 height 11
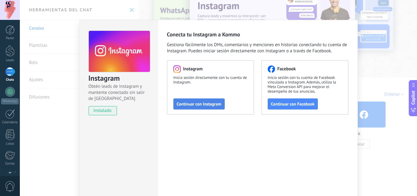
click at [190, 104] on span "Continuar con Instagram" at bounding box center [199, 104] width 45 height 4
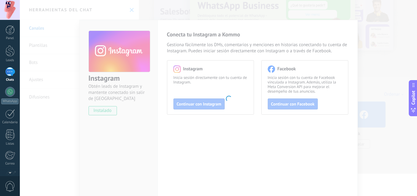
click at [11, 74] on div "1" at bounding box center [10, 71] width 10 height 9
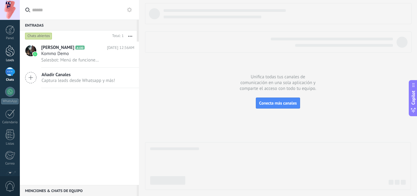
click at [5, 60] on div "Leads" at bounding box center [10, 60] width 18 height 4
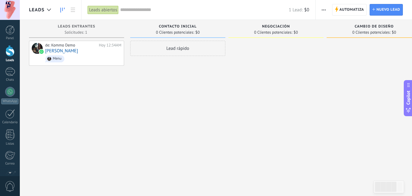
click at [5, 60] on div "Leads" at bounding box center [10, 60] width 18 height 4
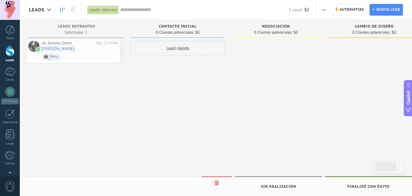
drag, startPoint x: 76, startPoint y: 59, endPoint x: 72, endPoint y: 55, distance: 5.6
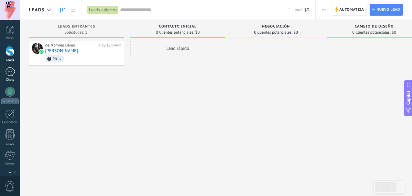
click at [13, 74] on div "1" at bounding box center [10, 71] width 10 height 9
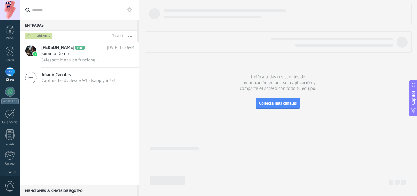
click at [86, 70] on div "Añadir Canales Captura leads desde Whatsapp y más!" at bounding box center [79, 77] width 119 height 20
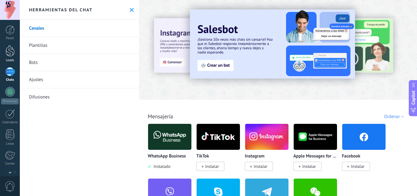
click at [9, 52] on div at bounding box center [9, 50] width 9 height 11
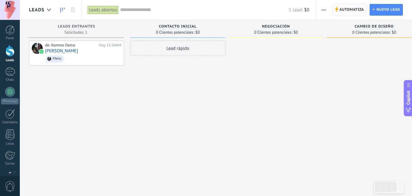
click at [353, 7] on span "Automatiza" at bounding box center [352, 9] width 25 height 11
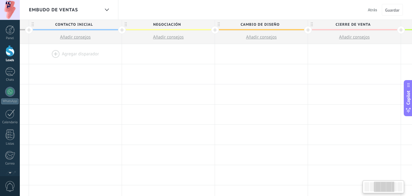
scroll to position [0, 195]
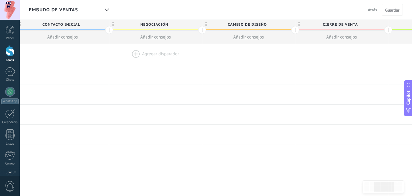
click at [148, 58] on div at bounding box center [155, 54] width 93 height 20
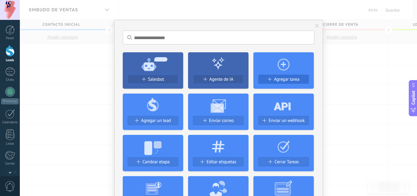
click at [272, 75] on button "Agregar tarea" at bounding box center [283, 78] width 51 height 9
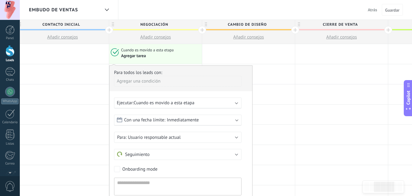
click at [177, 118] on span "Inmediatamente" at bounding box center [183, 120] width 32 height 6
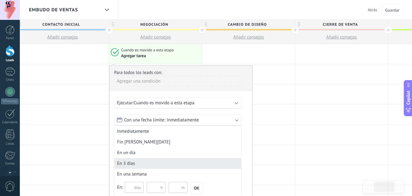
click at [126, 160] on div "En 3 días" at bounding box center [177, 163] width 127 height 11
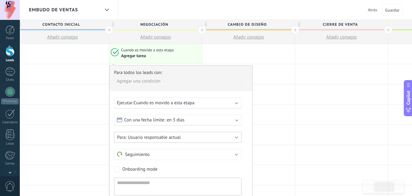
click at [167, 136] on span "Usuario responsable actual" at bounding box center [154, 137] width 53 height 6
click at [167, 136] on span "Usuario responsable actual" at bounding box center [174, 137] width 129 height 6
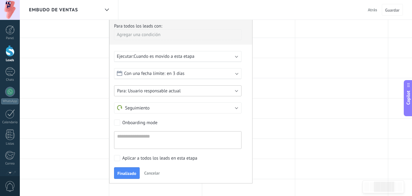
scroll to position [47, 0]
click at [148, 140] on textarea at bounding box center [178, 140] width 128 height 18
type textarea "**********"
click at [135, 169] on button "Finalizado" at bounding box center [127, 173] width 26 height 12
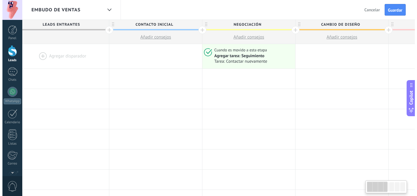
scroll to position [0, 0]
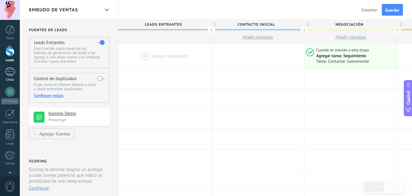
click at [6, 70] on div "1" at bounding box center [10, 71] width 10 height 9
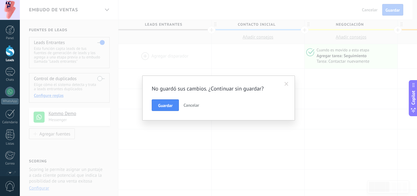
click at [187, 107] on span "Cancelar" at bounding box center [191, 104] width 16 height 5
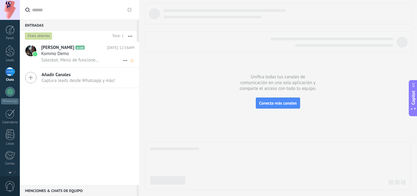
click at [86, 48] on icon at bounding box center [89, 48] width 6 height 6
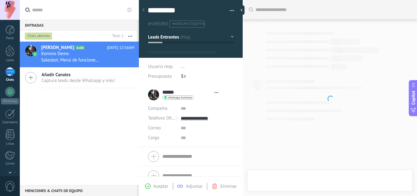
scroll to position [437, 0]
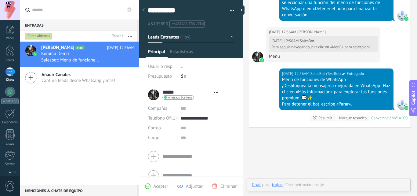
type textarea "**********"
click at [79, 82] on span "Captura leads desde Whatsapp y más!" at bounding box center [78, 80] width 74 height 6
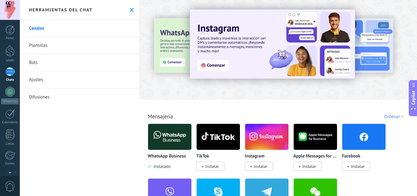
click at [156, 165] on span "Instalado" at bounding box center [160, 165] width 19 height 5
click at [170, 136] on img at bounding box center [169, 137] width 43 height 30
click at [171, 143] on img at bounding box center [169, 137] width 43 height 30
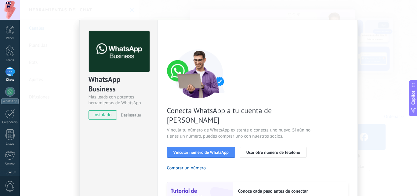
click at [128, 115] on span "Desinstalar" at bounding box center [131, 114] width 20 height 5
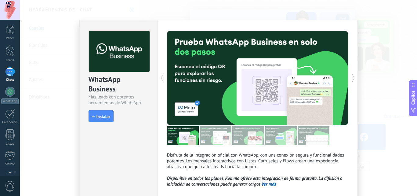
click at [392, 46] on div "WhatsApp Business Más leads con potentes herramientas de WhatsApp install Insta…" at bounding box center [218, 98] width 397 height 196
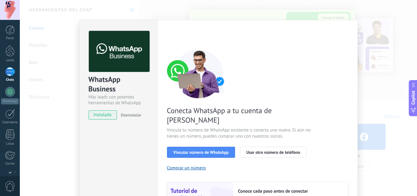
click at [11, 74] on div "1" at bounding box center [10, 71] width 10 height 9
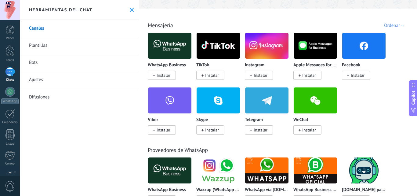
scroll to position [94, 0]
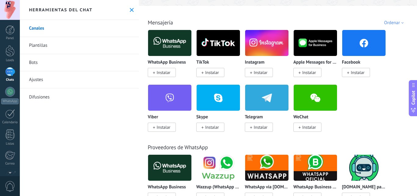
click at [176, 38] on img at bounding box center [169, 43] width 43 height 30
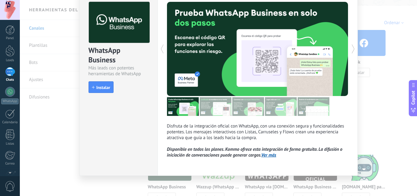
scroll to position [32, 0]
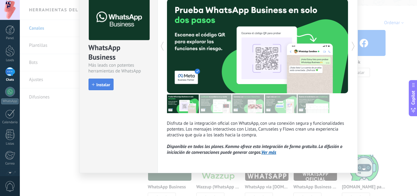
click at [107, 79] on button "Instalar" at bounding box center [100, 84] width 25 height 12
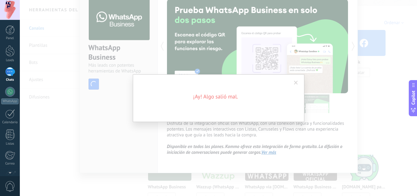
click at [294, 82] on span at bounding box center [296, 83] width 4 height 4
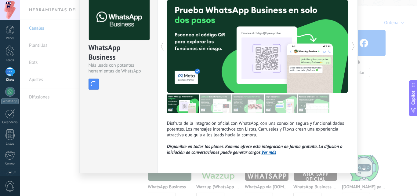
click at [352, 47] on use at bounding box center [352, 46] width 3 height 9
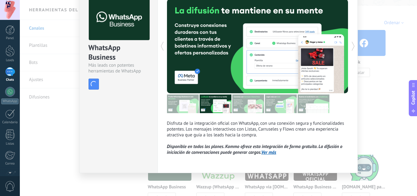
click at [352, 47] on use at bounding box center [352, 46] width 3 height 9
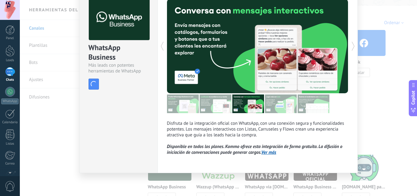
click at [352, 47] on use at bounding box center [352, 46] width 3 height 9
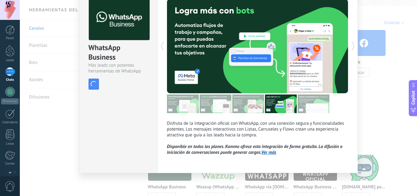
click at [262, 151] on link "Ver más" at bounding box center [268, 152] width 15 height 6
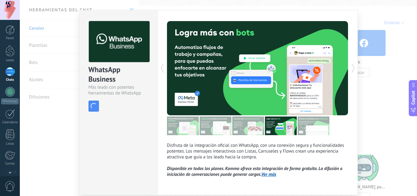
scroll to position [7, 0]
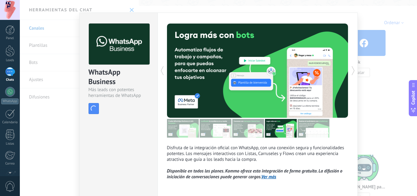
click at [129, 9] on div "WhatsApp Business Más leads con potentes herramientas de WhatsApp install Insta…" at bounding box center [218, 98] width 397 height 196
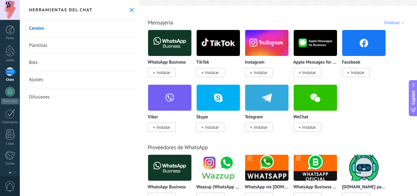
scroll to position [0, 0]
click at [178, 41] on img at bounding box center [169, 43] width 43 height 30
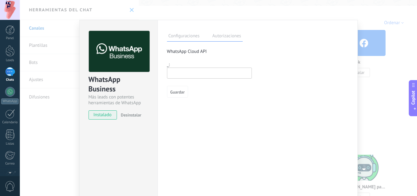
click at [225, 37] on label "Autorizaciones" at bounding box center [227, 36] width 32 height 9
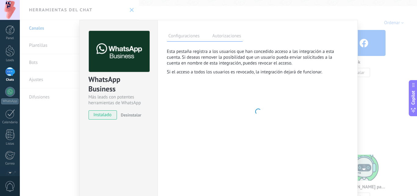
click at [178, 37] on label "Configuraciones" at bounding box center [184, 36] width 34 height 9
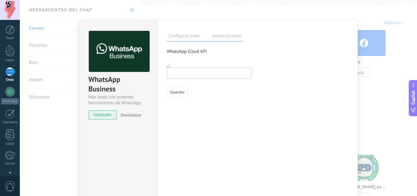
click at [200, 72] on input "text" at bounding box center [209, 72] width 85 height 11
click at [129, 5] on div "WhatsApp Business Más leads con potentes herramientas de WhatsApp instalado Des…" at bounding box center [218, 98] width 397 height 196
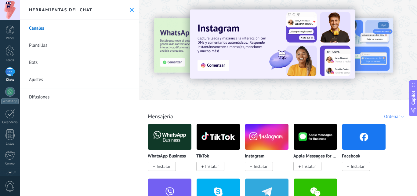
click at [161, 166] on span "Instalar" at bounding box center [164, 165] width 14 height 5
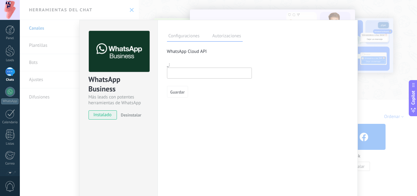
click at [105, 113] on span "instalado" at bounding box center [103, 114] width 28 height 9
click at [193, 78] on input "text" at bounding box center [209, 72] width 85 height 11
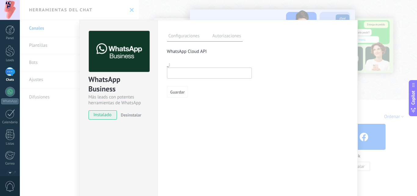
click at [7, 67] on div at bounding box center [9, 71] width 9 height 9
click at [130, 8] on div "WhatsApp Business Más leads con potentes herramientas de WhatsApp instalado Des…" at bounding box center [218, 98] width 397 height 196
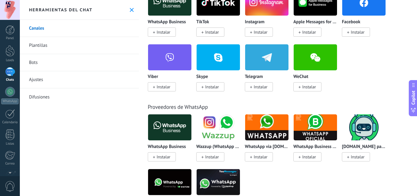
scroll to position [138, 0]
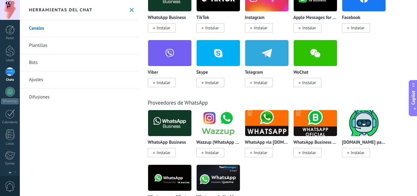
click at [160, 146] on div "WhatsApp Business Instalar" at bounding box center [170, 148] width 44 height 16
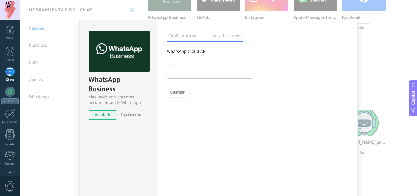
click at [102, 112] on span "instalado" at bounding box center [103, 114] width 28 height 9
click at [180, 92] on span "Guardar" at bounding box center [177, 92] width 14 height 4
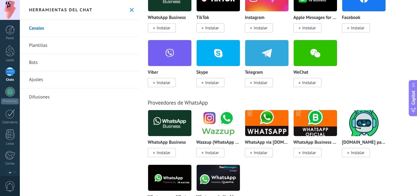
click at [164, 135] on img at bounding box center [169, 123] width 43 height 30
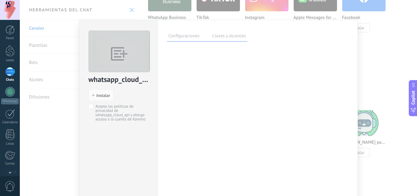
click at [392, 49] on div "whatsapp_cloud_api install Instalar Acepto las políticas de privacidad de whats…" at bounding box center [218, 98] width 397 height 196
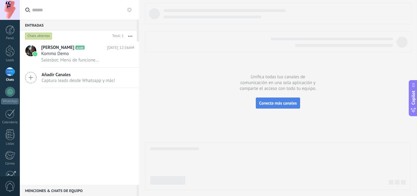
click at [271, 102] on span "Conecta más canales" at bounding box center [278, 102] width 38 height 5
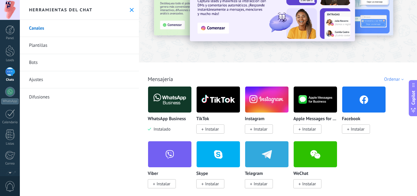
scroll to position [45, 0]
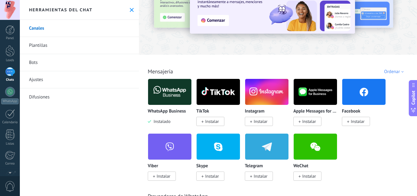
click at [168, 99] on img at bounding box center [169, 92] width 43 height 30
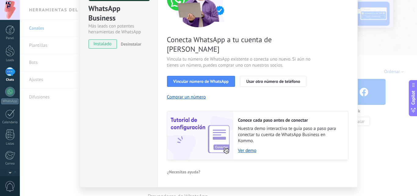
scroll to position [71, 0]
click at [273, 79] on span "Usar otro número de teléfono" at bounding box center [273, 81] width 54 height 4
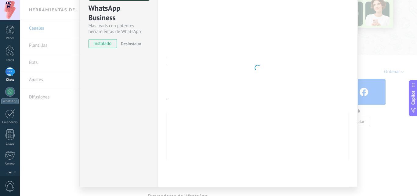
click at [369, 41] on div "WhatsApp Business Más leads con potentes herramientas de WhatsApp instalado Des…" at bounding box center [218, 98] width 397 height 196
